Goal: Information Seeking & Learning: Learn about a topic

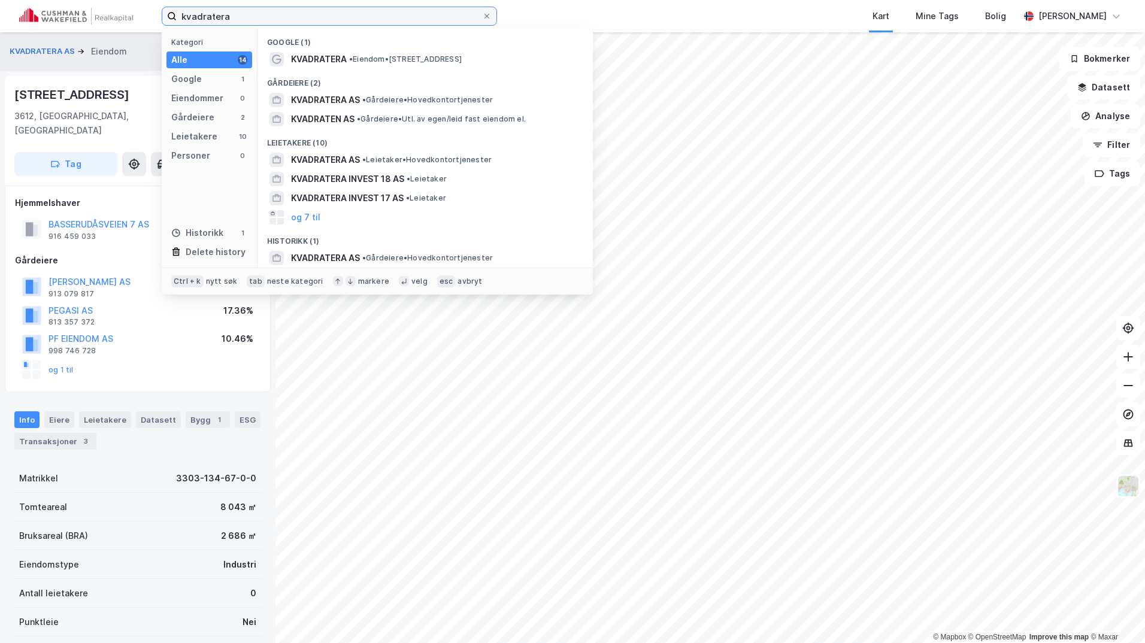
drag, startPoint x: 248, startPoint y: 16, endPoint x: 114, endPoint y: 14, distance: 134.1
click at [115, 14] on div "kvadratera Kategori Alle 14 Google 1 Eiendommer 0 Gårdeiere 2 Leietakere 10 Per…" at bounding box center [572, 16] width 1145 height 32
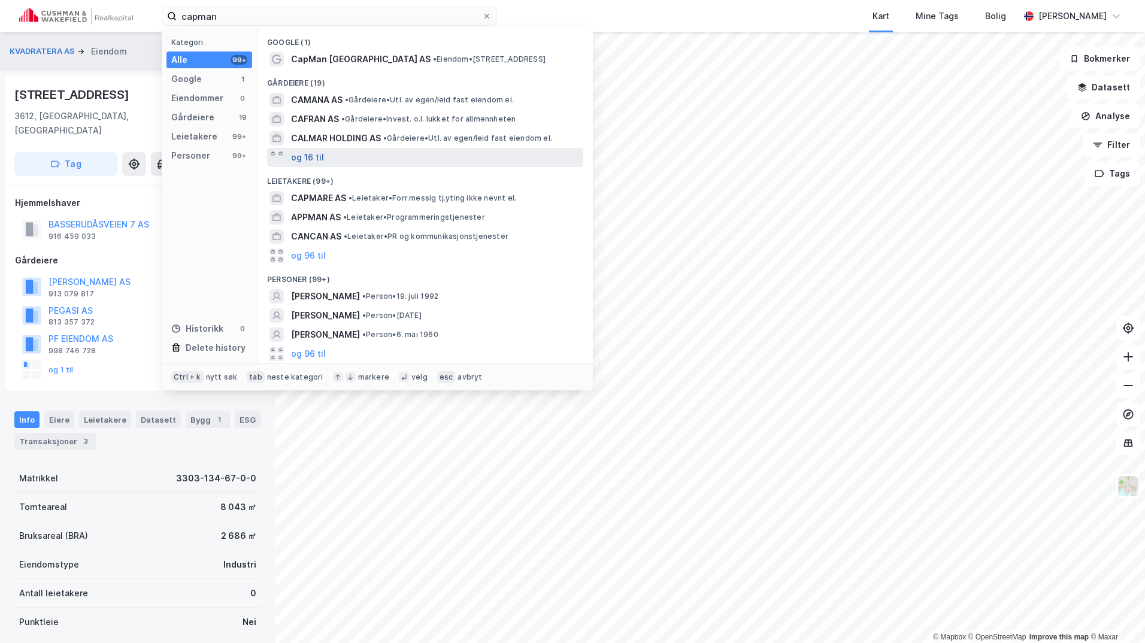
click at [322, 159] on button "og 16 til" at bounding box center [307, 157] width 33 height 14
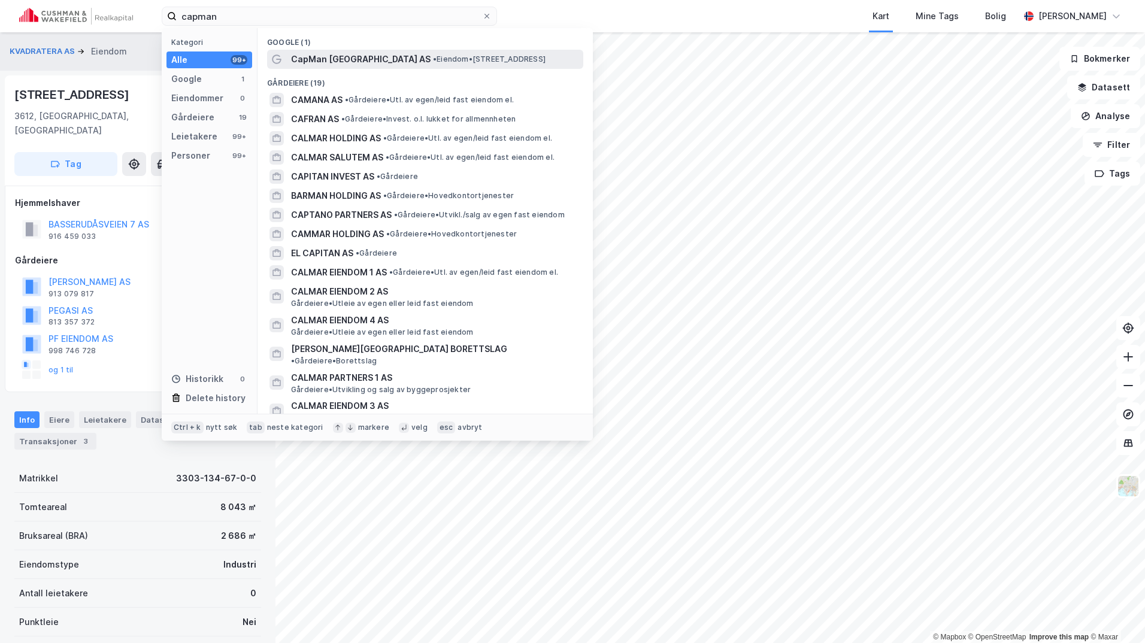
click at [337, 61] on span "CapMan [GEOGRAPHIC_DATA] AS" at bounding box center [361, 59] width 140 height 14
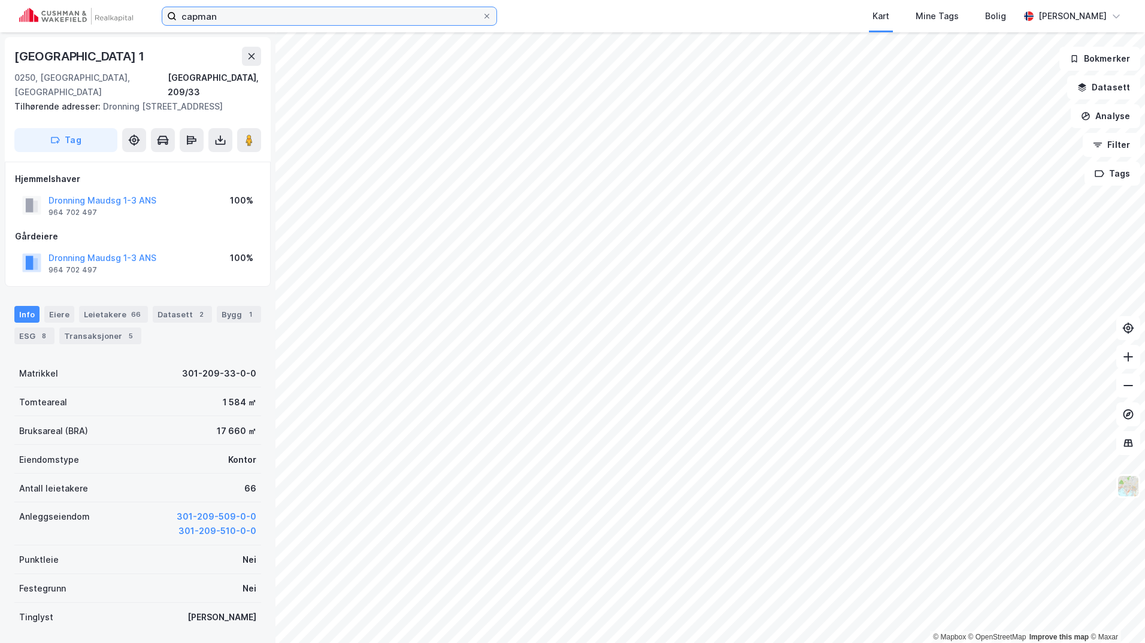
click at [222, 19] on input "capman" at bounding box center [329, 16] width 305 height 18
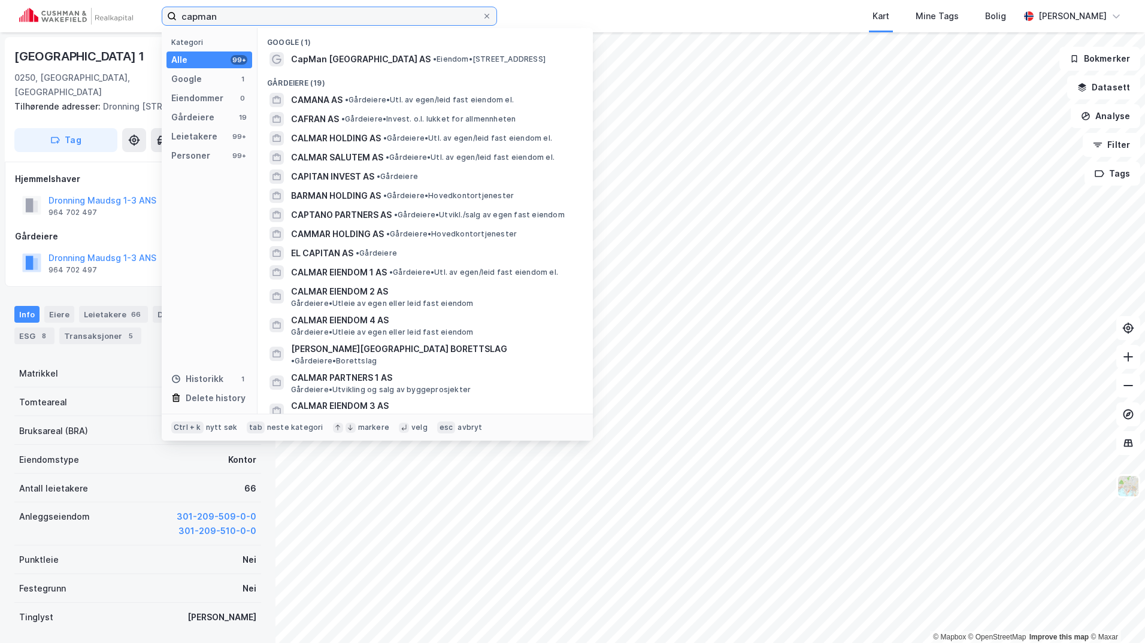
drag, startPoint x: 228, startPoint y: 20, endPoint x: 84, endPoint y: 8, distance: 144.2
click at [84, 8] on div "capman Kategori Alle 99+ Google 1 Eiendommer 0 Gårdeiere 19 Leietakere 99+ Pers…" at bounding box center [572, 16] width 1145 height 32
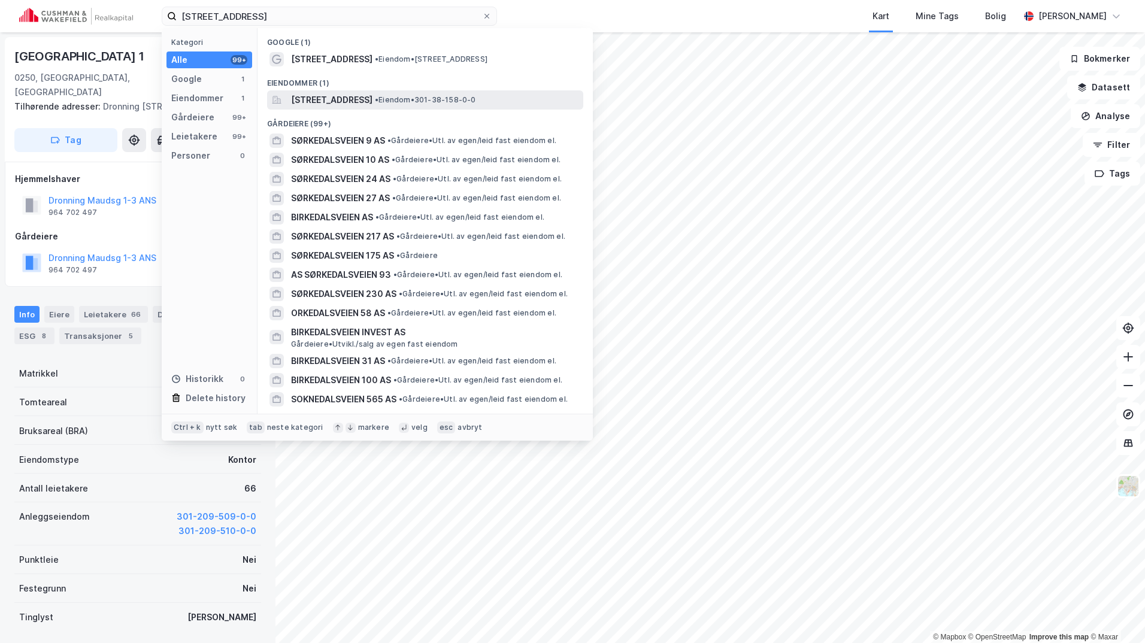
click at [337, 99] on span "[STREET_ADDRESS]" at bounding box center [331, 100] width 81 height 14
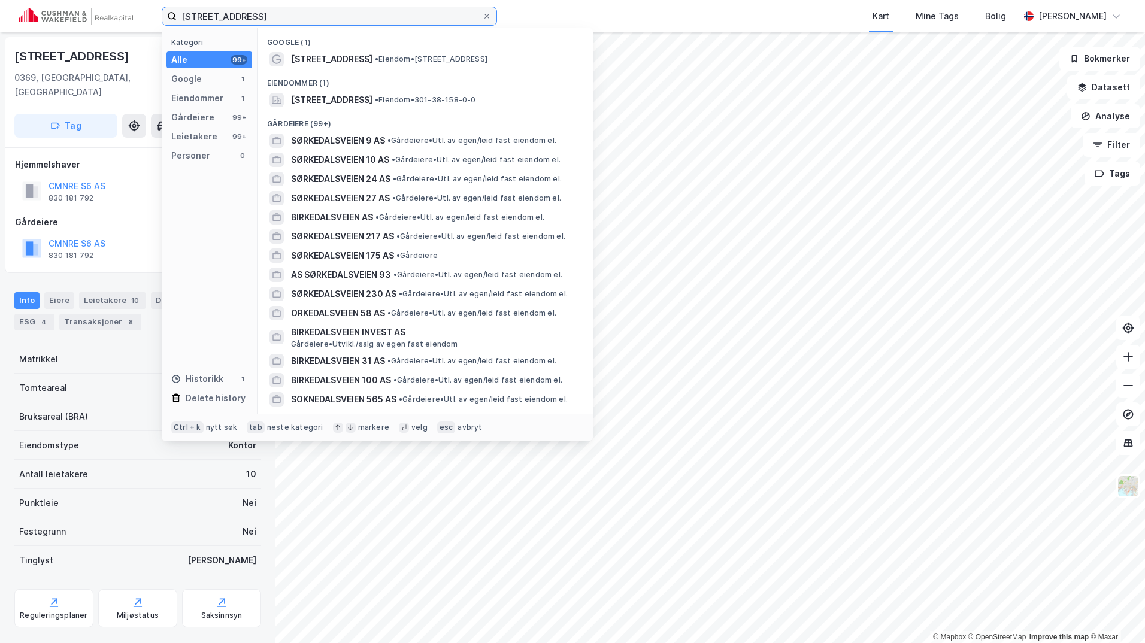
drag, startPoint x: 265, startPoint y: 16, endPoint x: 60, endPoint y: 15, distance: 204.2
click at [60, 15] on div "sørkedalsveien 6 Kategori Alle 99+ Google 1 Eiendommer 1 Gårdeiere 99+ Leietake…" at bounding box center [572, 16] width 1145 height 32
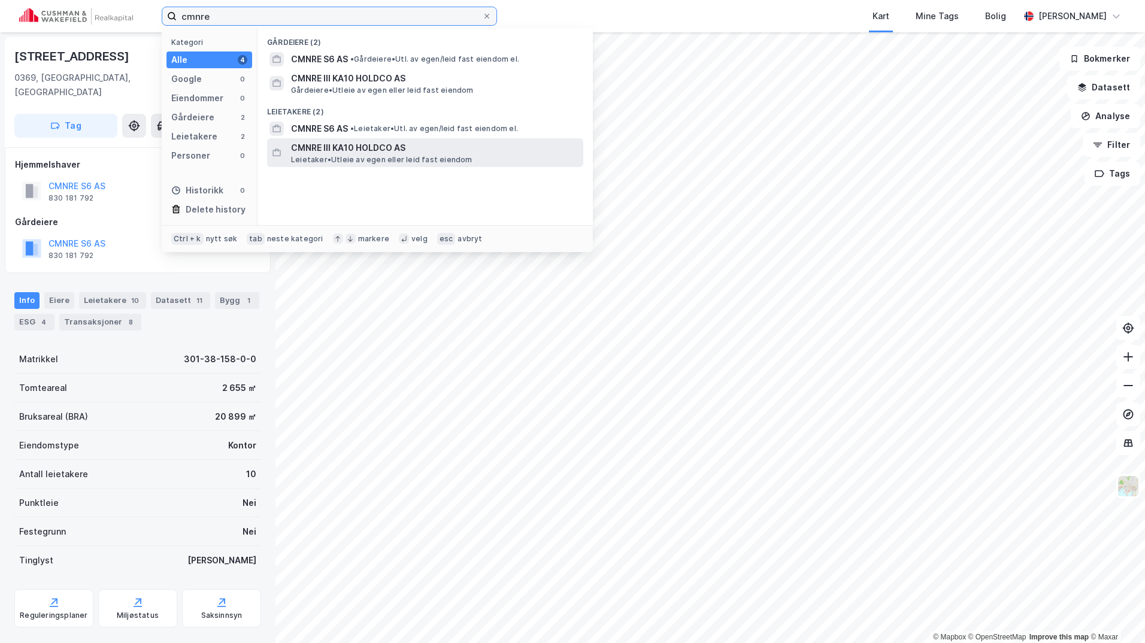
type input "cmnre"
click at [369, 151] on span "CMNRE III KA10 HOLDCO AS" at bounding box center [434, 148] width 287 height 14
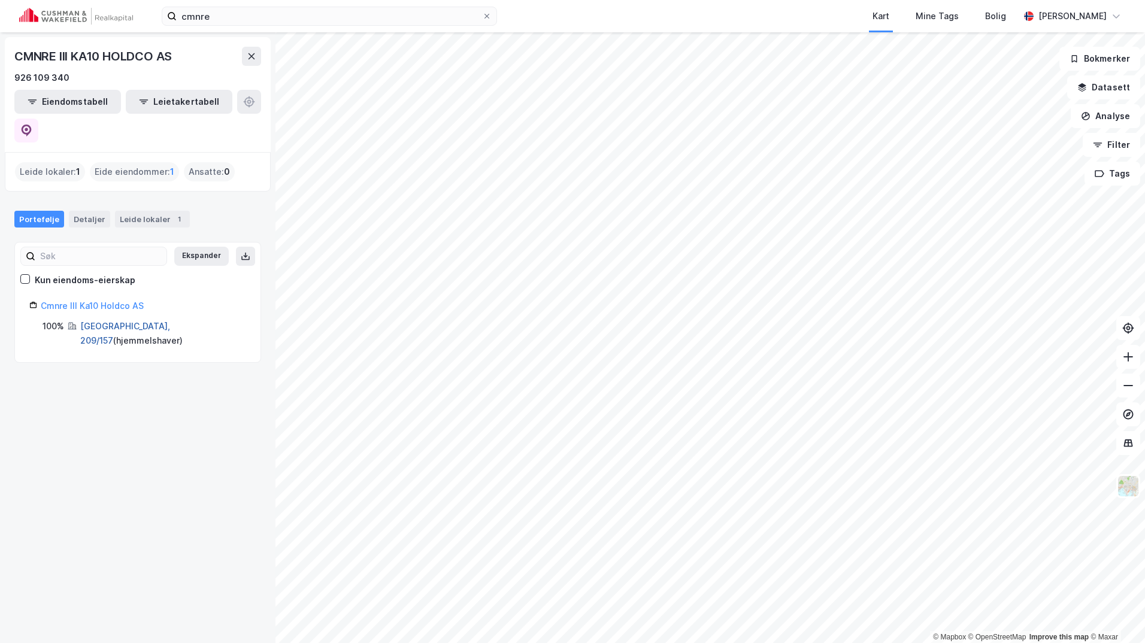
click at [111, 321] on link "[GEOGRAPHIC_DATA], 209/157" at bounding box center [125, 333] width 90 height 25
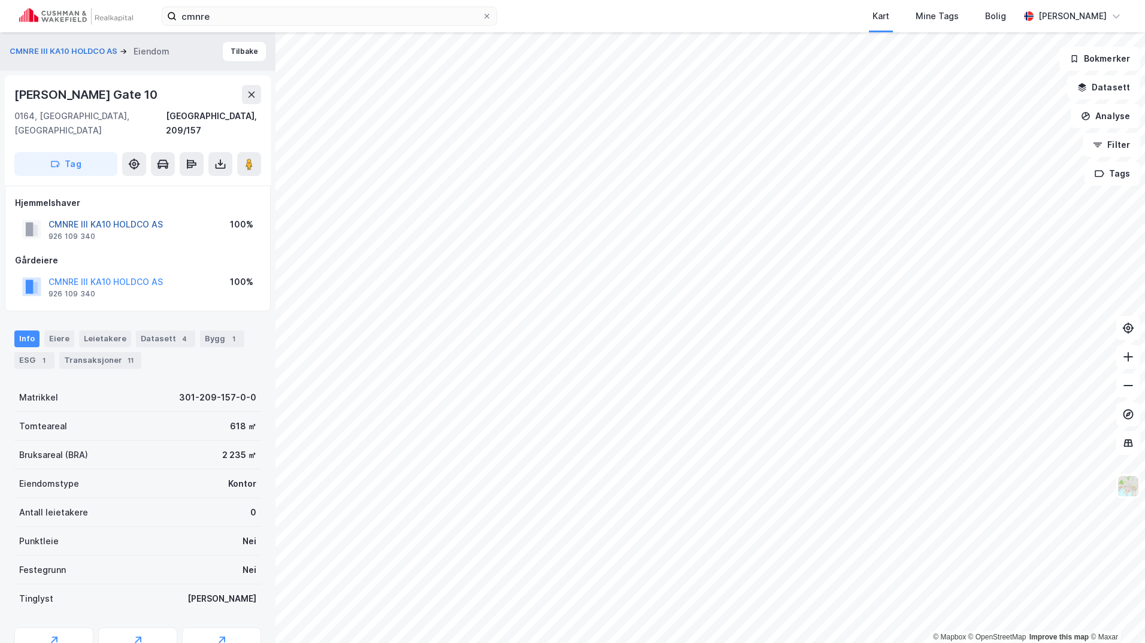
click at [0, 0] on button "CMNRE III KA10 HOLDCO AS" at bounding box center [0, 0] width 0 height 0
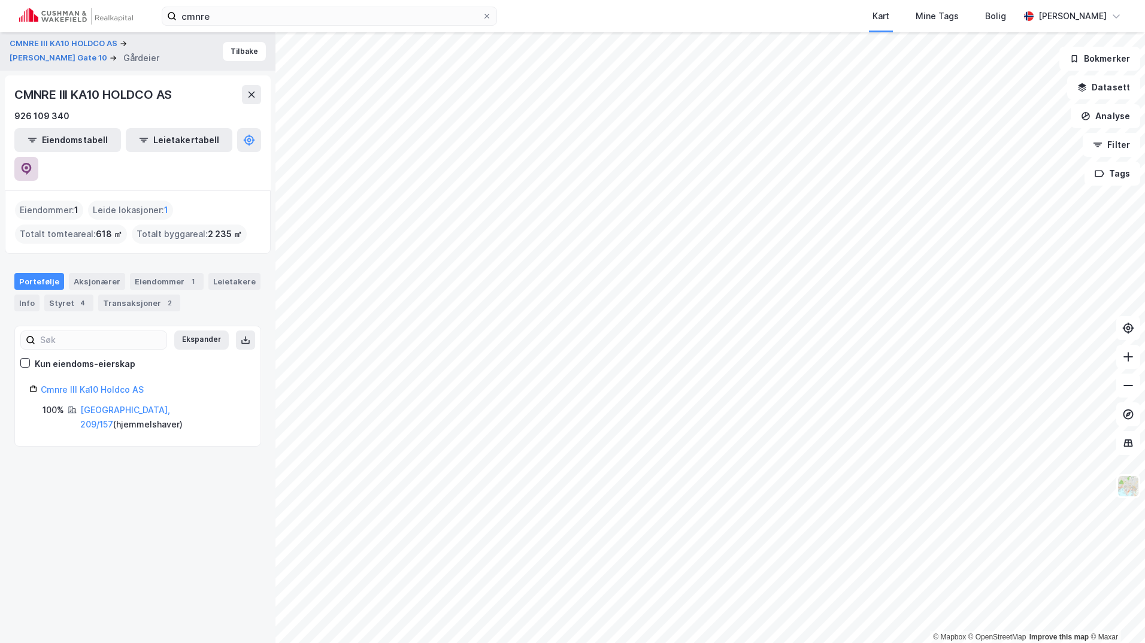
click at [28, 166] on icon at bounding box center [27, 168] width 4 height 4
